Goal: Task Accomplishment & Management: Use online tool/utility

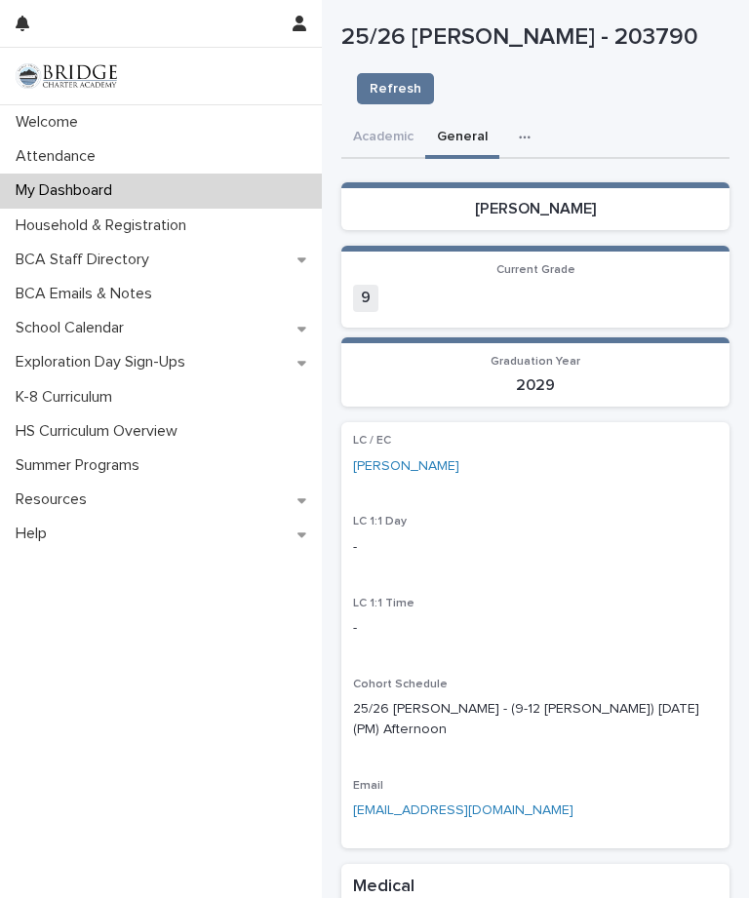
click at [109, 140] on div "Attendance" at bounding box center [161, 156] width 322 height 34
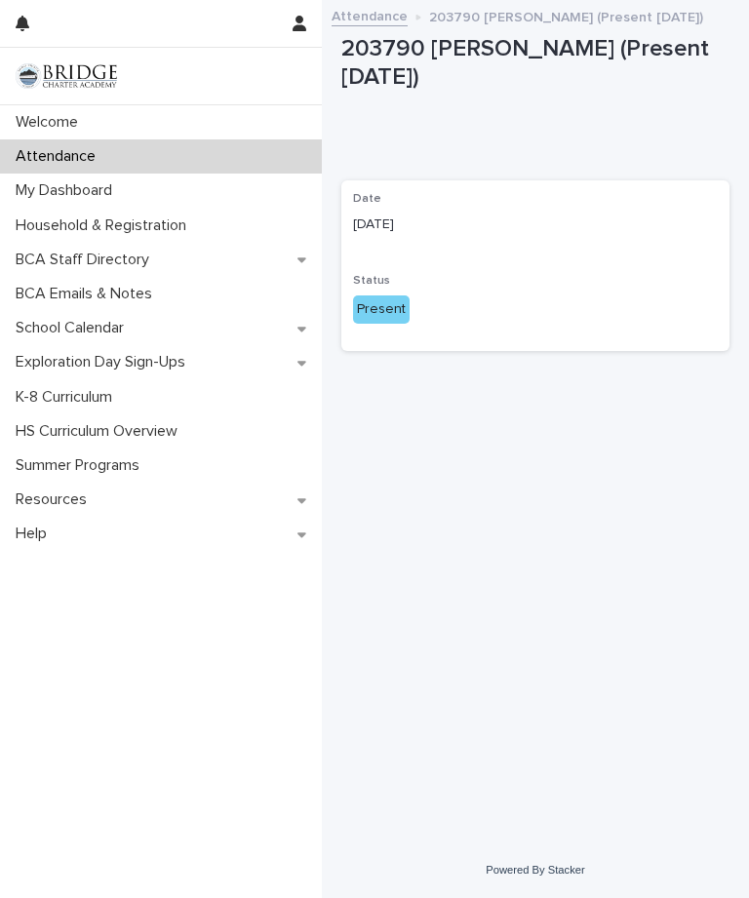
click at [713, 199] on p "Date" at bounding box center [535, 199] width 365 height 14
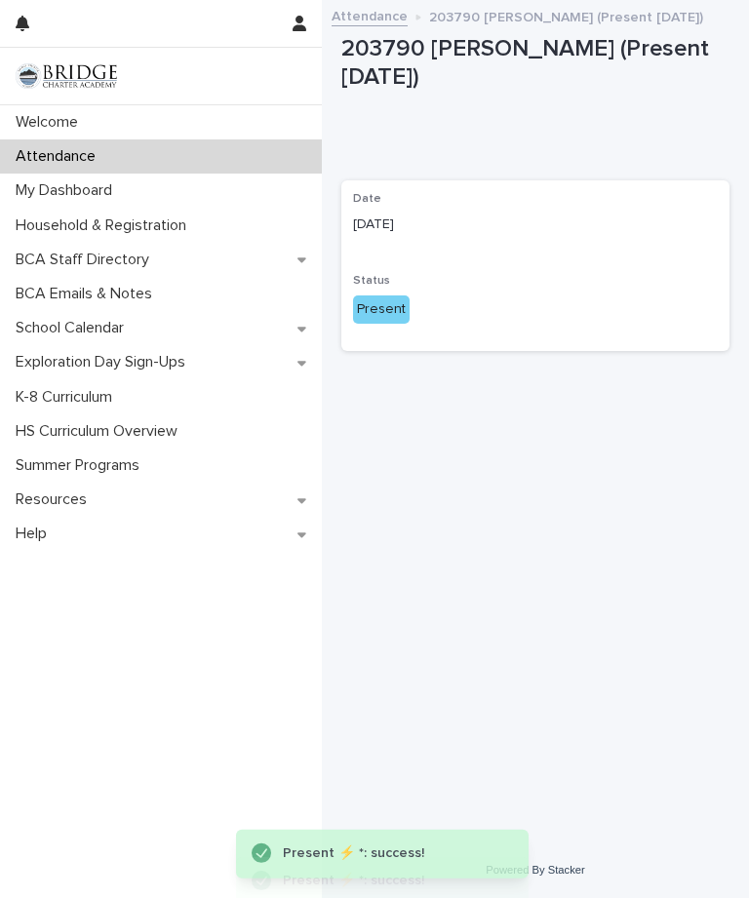
click at [699, 202] on p "Date" at bounding box center [535, 199] width 365 height 14
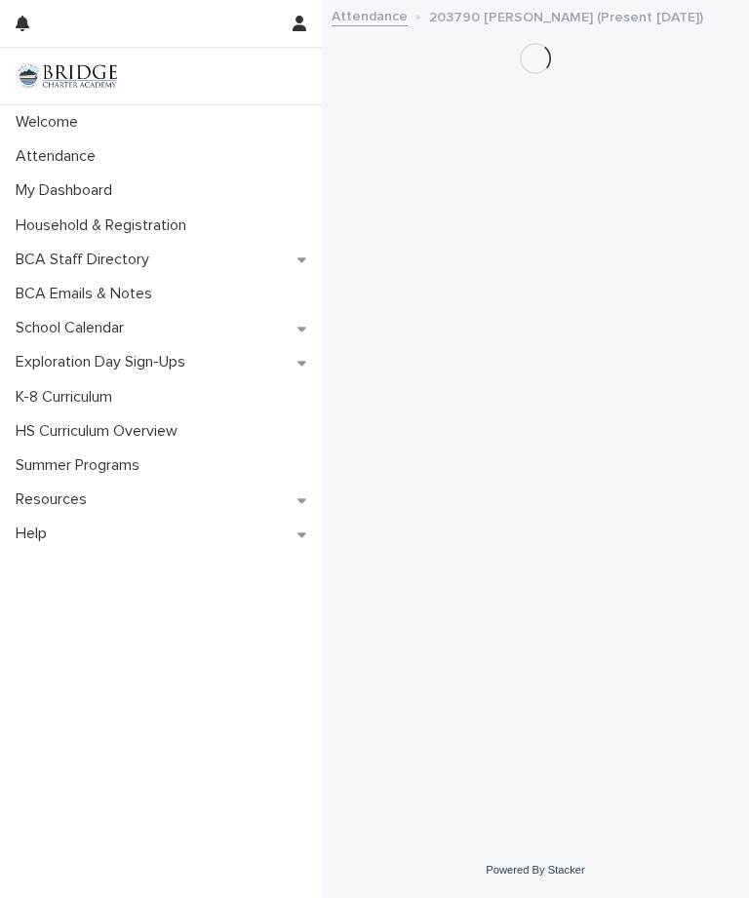
click at [45, 190] on p "My Dashboard" at bounding box center [68, 190] width 120 height 19
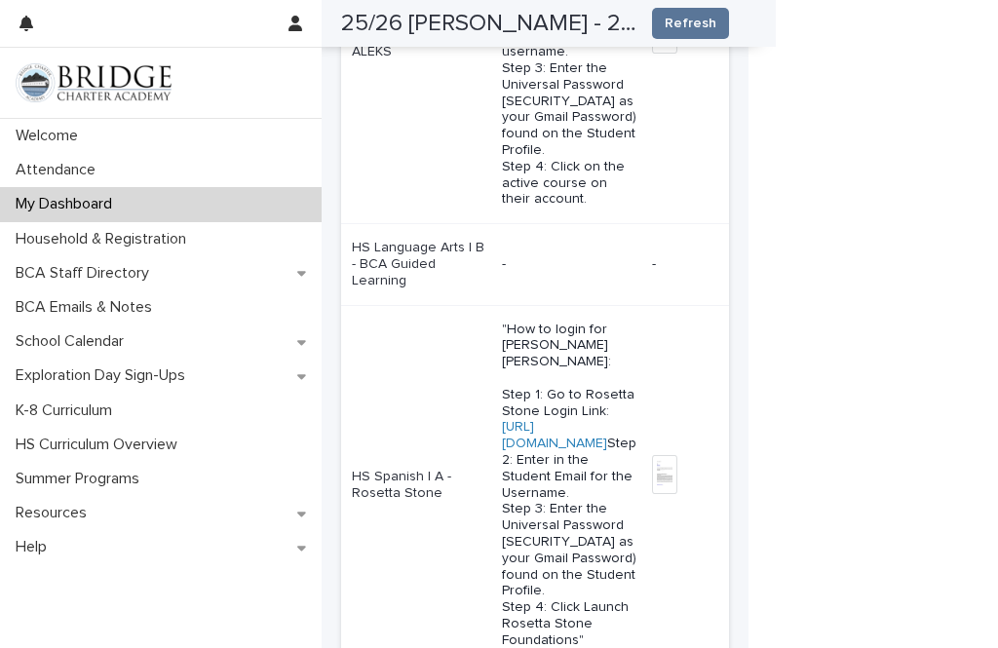
scroll to position [0, 207]
click at [607, 420] on link "https://bridgecharter.rosettastoneclassroom.com/en-US" at bounding box center [554, 435] width 105 height 30
